Goal: Information Seeking & Learning: Learn about a topic

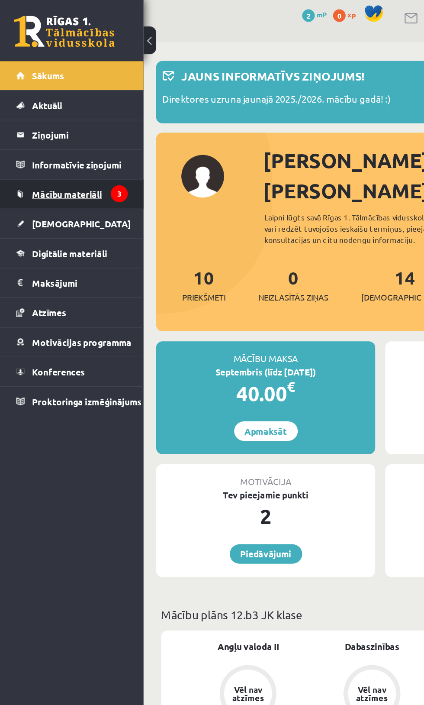
click at [37, 137] on span "Mācību materiāli" at bounding box center [46, 138] width 48 height 8
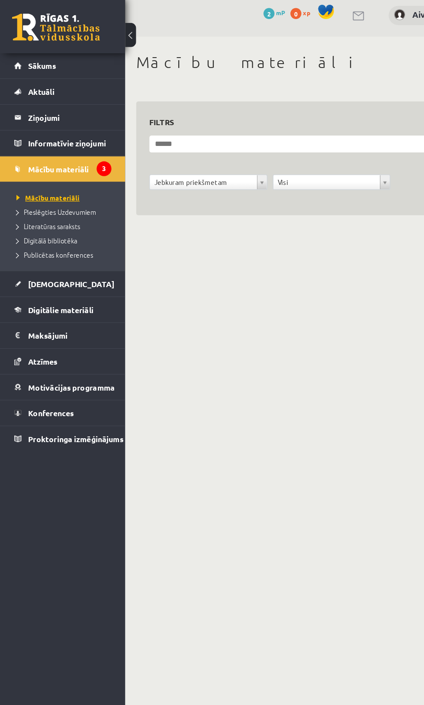
click at [30, 162] on span "Mācību materiāli" at bounding box center [38, 160] width 50 height 7
click at [24, 236] on link "[DEMOGRAPHIC_DATA]" at bounding box center [49, 228] width 77 height 20
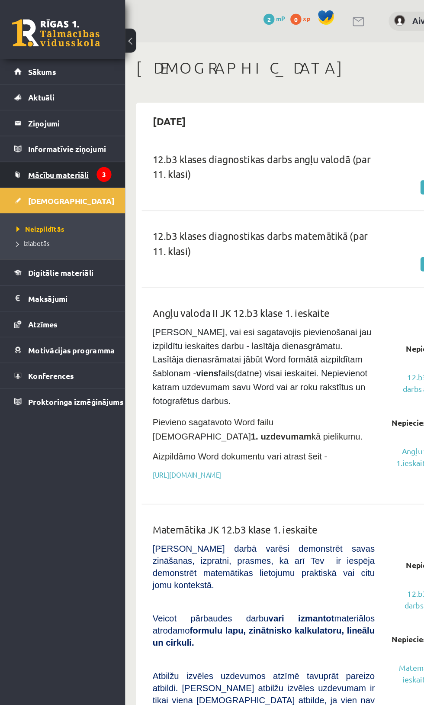
click at [72, 135] on link "Mācību materiāli" at bounding box center [49, 138] width 77 height 20
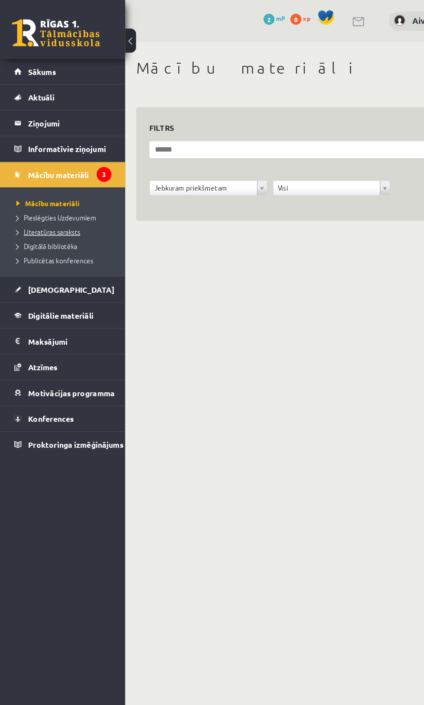
click at [63, 183] on span "Literatūras saraksts" at bounding box center [38, 182] width 50 height 7
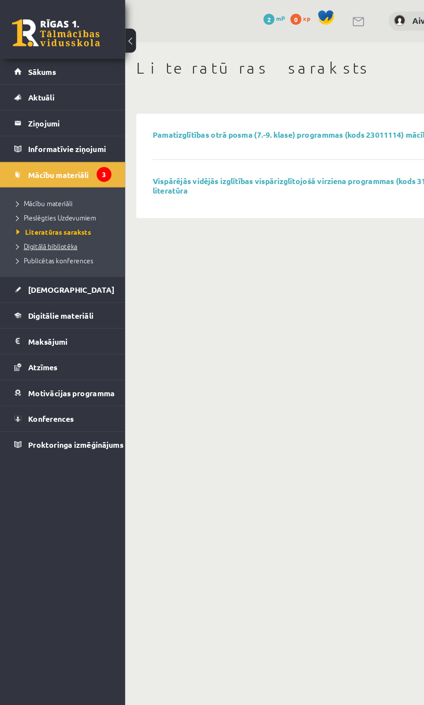
click at [55, 195] on span "Digitālā bibliotēka" at bounding box center [37, 194] width 48 height 7
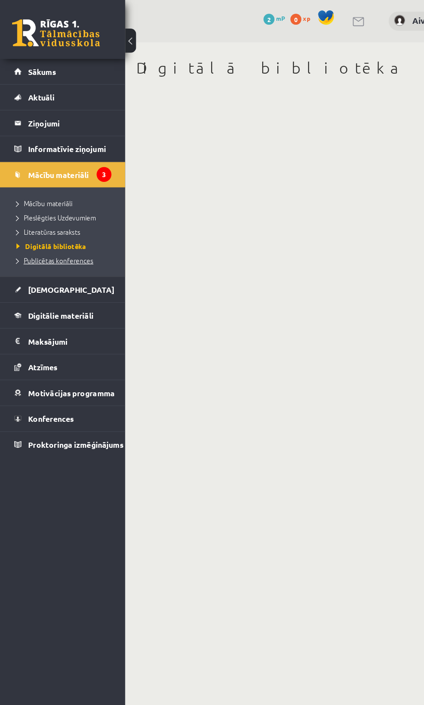
click at [61, 204] on span "Publicētas konferences" at bounding box center [43, 205] width 61 height 7
